Goal: Transaction & Acquisition: Purchase product/service

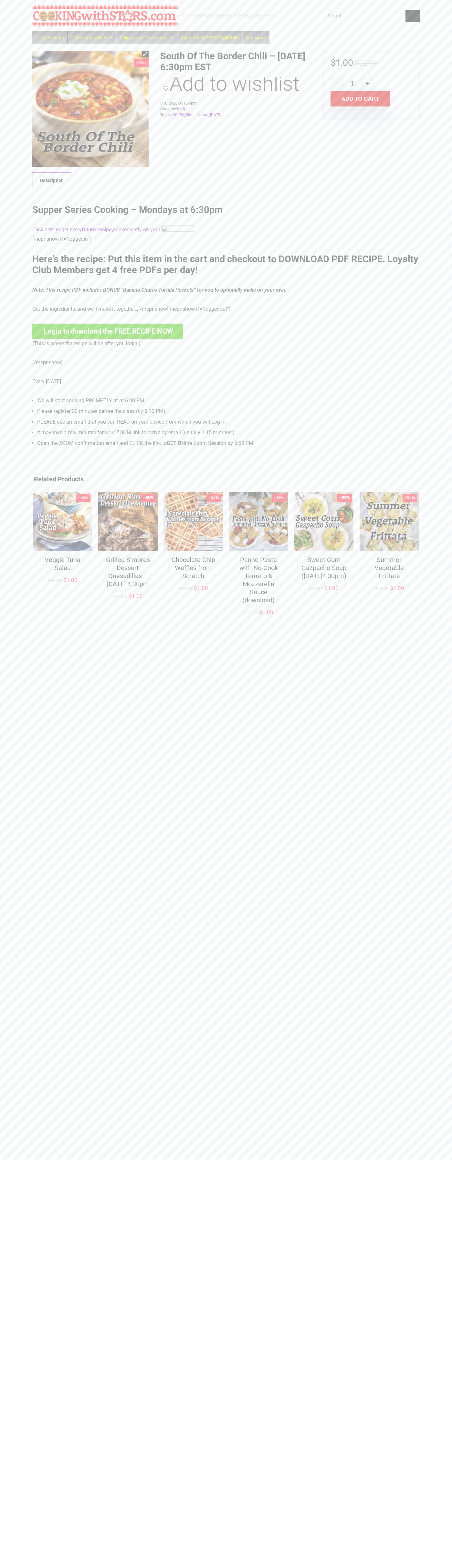
click at [360, 99] on button "Add to cart" at bounding box center [360, 99] width 60 height 15
